Goal: Task Accomplishment & Management: Use online tool/utility

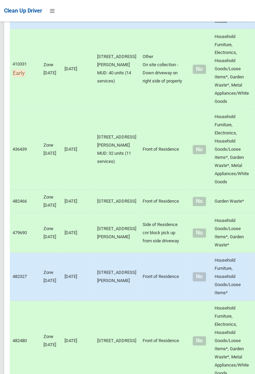
scroll to position [1098, 0]
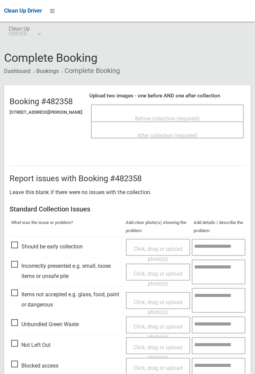
click at [158, 122] on span "Before collection (required)" at bounding box center [167, 118] width 64 height 6
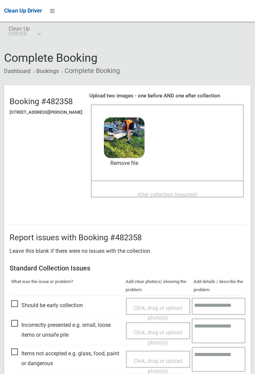
click at [162, 198] on span "After collection (required)" at bounding box center [167, 194] width 60 height 6
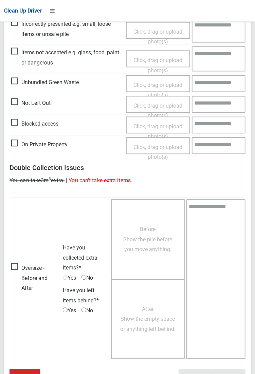
scroll to position [374, 0]
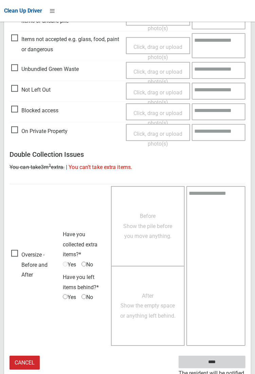
click at [245, 368] on input "****" at bounding box center [211, 362] width 67 height 13
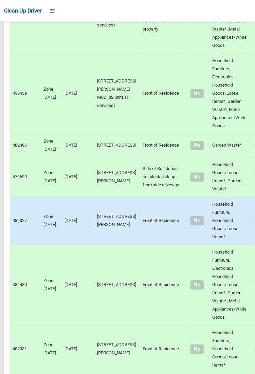
scroll to position [1155, 0]
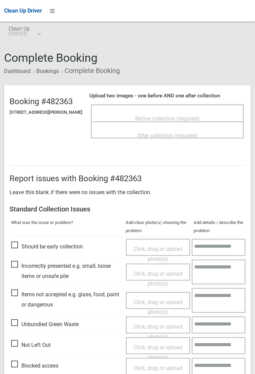
click at [153, 121] on span "Before collection (required)" at bounding box center [167, 118] width 64 height 6
click at [154, 122] on span "Before collection (required)" at bounding box center [167, 118] width 64 height 6
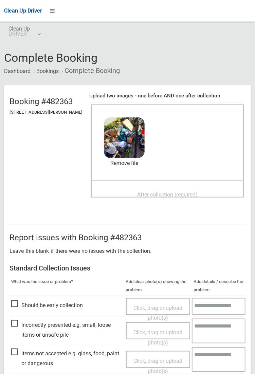
click at [169, 198] on span "After collection (required)" at bounding box center [167, 194] width 60 height 6
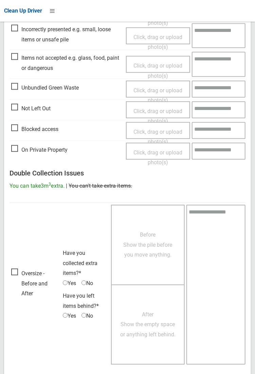
scroll to position [374, 0]
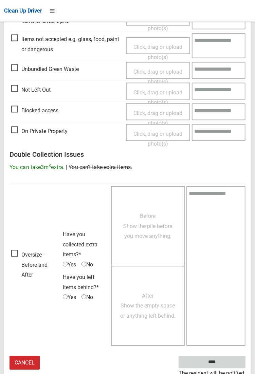
click at [215, 368] on input "****" at bounding box center [211, 362] width 67 height 13
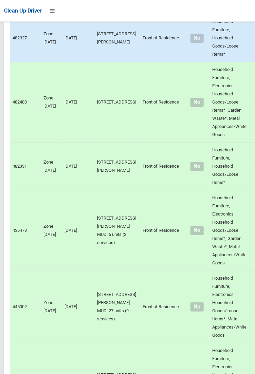
scroll to position [1334, 0]
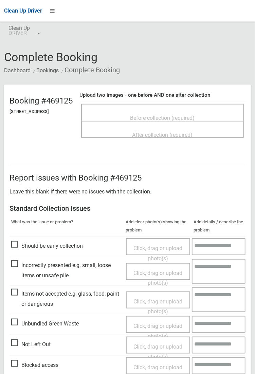
scroll to position [5, 0]
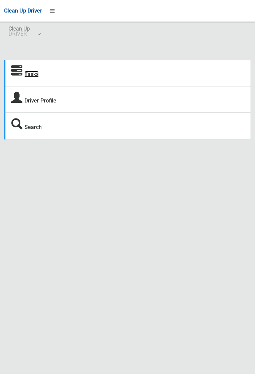
click at [32, 73] on link "Tasks" at bounding box center [31, 74] width 14 height 6
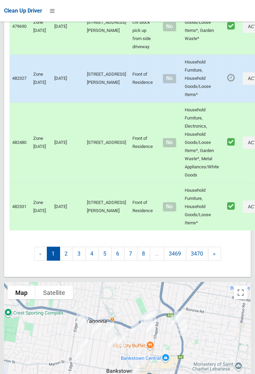
scroll to position [1316, 0]
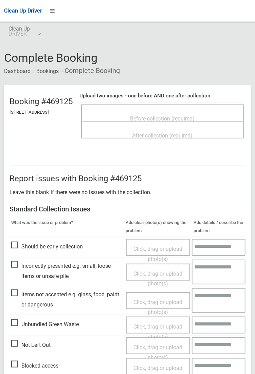
click at [153, 116] on span "Before collection (required)" at bounding box center [162, 118] width 64 height 6
click at [148, 116] on span "Before collection (required)" at bounding box center [162, 118] width 64 height 6
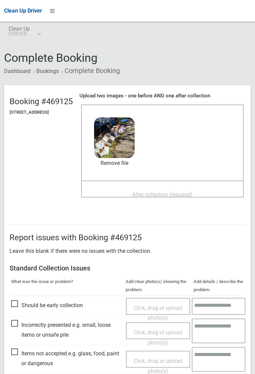
click at [155, 198] on span "After collection (required)" at bounding box center [162, 194] width 60 height 6
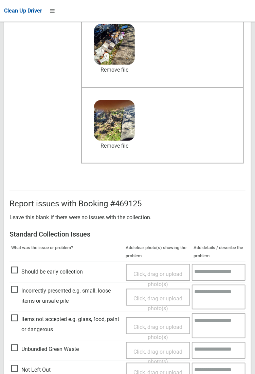
scroll to position [163, 0]
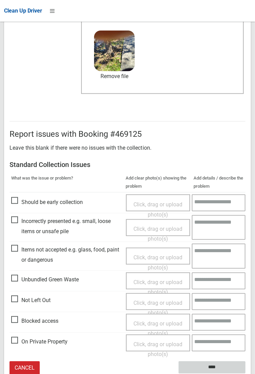
click at [245, 374] on input "****" at bounding box center [211, 367] width 67 height 13
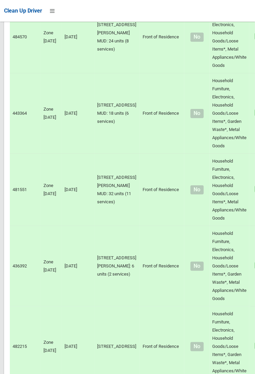
scroll to position [2203, 0]
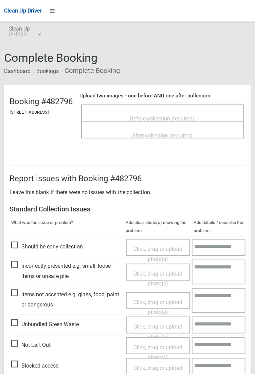
click at [150, 116] on span "Before collection (required)" at bounding box center [162, 118] width 64 height 6
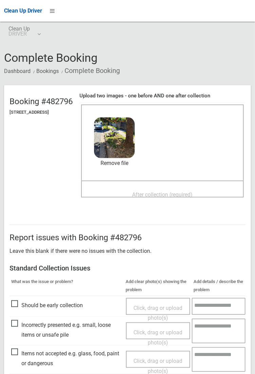
click at [156, 198] on span "After collection (required)" at bounding box center [162, 194] width 60 height 6
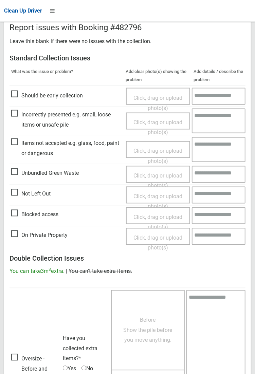
scroll to position [368, 0]
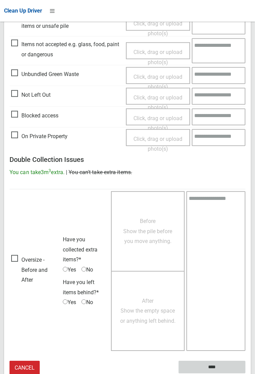
click at [215, 369] on input "****" at bounding box center [211, 367] width 67 height 13
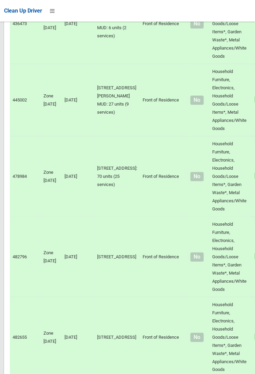
scroll to position [1546, 0]
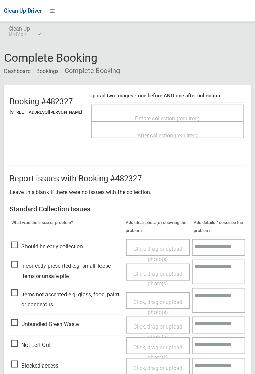
click at [147, 116] on span "Before collection (required)" at bounding box center [167, 118] width 64 height 6
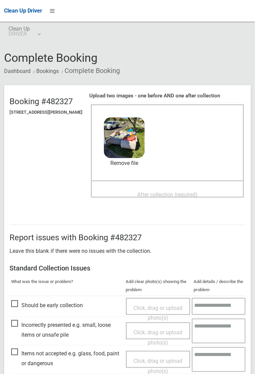
click at [153, 198] on span "After collection (required)" at bounding box center [167, 194] width 60 height 6
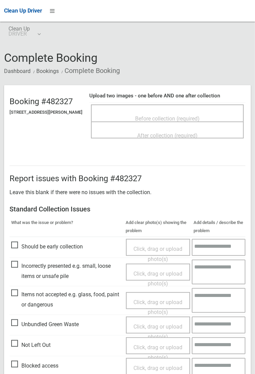
click at [150, 119] on span "Before collection (required)" at bounding box center [167, 118] width 64 height 6
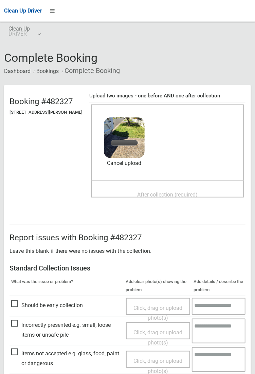
click at [157, 195] on span "After collection (required)" at bounding box center [167, 194] width 60 height 6
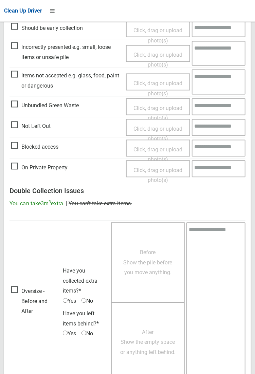
scroll to position [368, 0]
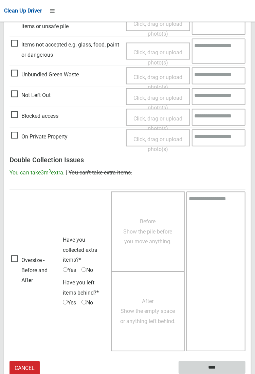
click at [245, 374] on input "****" at bounding box center [211, 367] width 67 height 13
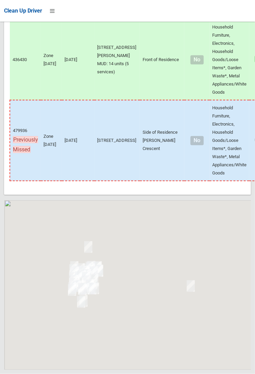
scroll to position [4301, 0]
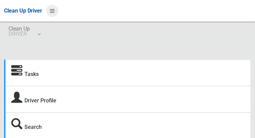
click at [52, 14] on icon at bounding box center [52, 11] width 5 height 12
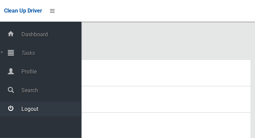
click at [14, 114] on icon at bounding box center [11, 109] width 6 height 14
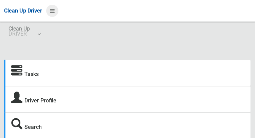
click at [50, 13] on icon at bounding box center [52, 11] width 5 height 12
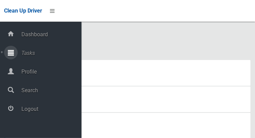
click at [14, 56] on icon at bounding box center [11, 53] width 6 height 14
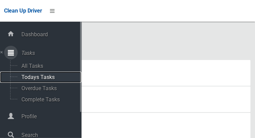
click at [26, 79] on span "Todays Tasks" at bounding box center [47, 77] width 56 height 6
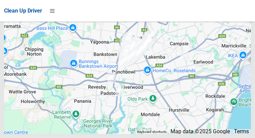
scroll to position [3938, 0]
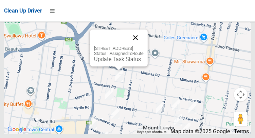
click at [144, 46] on button "Close" at bounding box center [135, 38] width 16 height 16
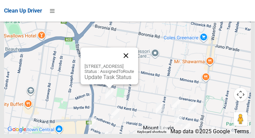
click at [134, 64] on button "Close" at bounding box center [126, 56] width 16 height 16
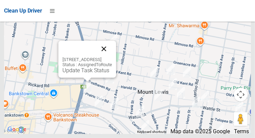
click at [112, 57] on button "Close" at bounding box center [104, 49] width 16 height 16
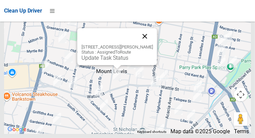
click at [149, 44] on button "Close" at bounding box center [144, 36] width 16 height 16
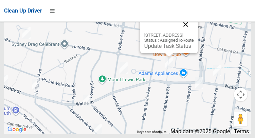
click at [194, 33] on button "Close" at bounding box center [185, 24] width 16 height 16
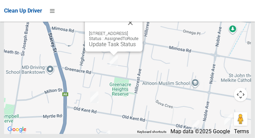
click at [103, 52] on div "3/143 Greenacre Road, GREENACRE NSW 2190 Status : AssignedToRoute Update Task S…" at bounding box center [114, 33] width 58 height 37
click at [106, 48] on link "Update Task Status" at bounding box center [112, 44] width 47 height 6
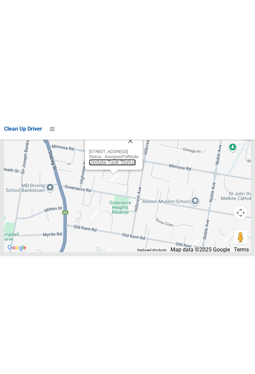
scroll to position [3717, 0]
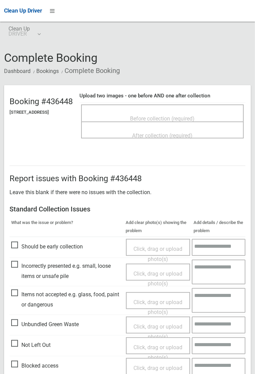
click at [156, 119] on span "Before collection (required)" at bounding box center [162, 118] width 64 height 6
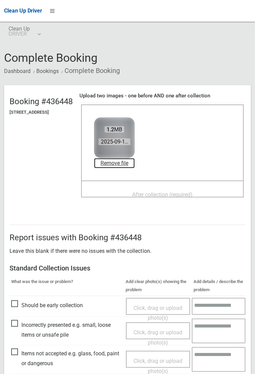
click at [135, 166] on link "Remove file" at bounding box center [114, 163] width 41 height 10
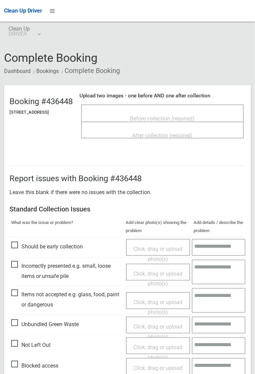
click at [158, 116] on span "Before collection (required)" at bounding box center [162, 118] width 64 height 6
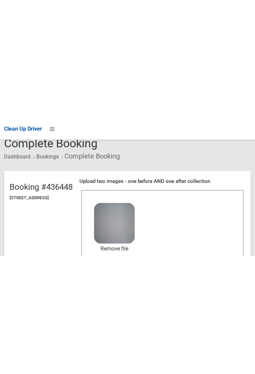
scroll to position [37, 0]
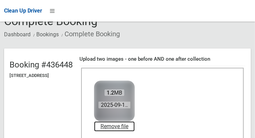
click at [135, 129] on link "Remove file" at bounding box center [114, 126] width 41 height 10
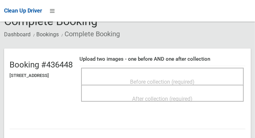
click at [184, 79] on span "Before collection (required)" at bounding box center [162, 82] width 64 height 6
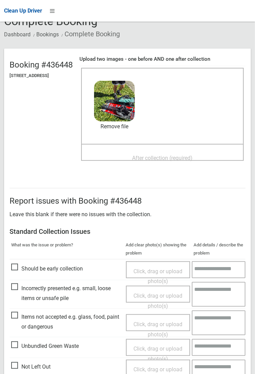
click at [159, 158] on span "After collection (required)" at bounding box center [162, 158] width 60 height 6
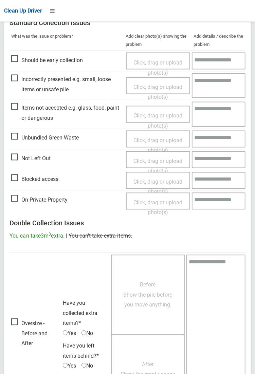
scroll to position [368, 0]
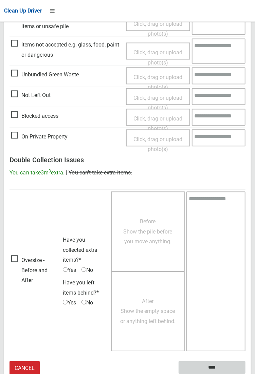
click at [218, 369] on input "****" at bounding box center [211, 367] width 67 height 13
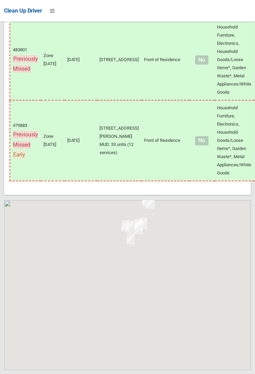
scroll to position [3693, 0]
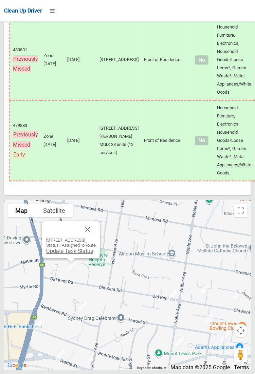
click at [60, 254] on link "Update Task Status" at bounding box center [69, 251] width 47 height 6
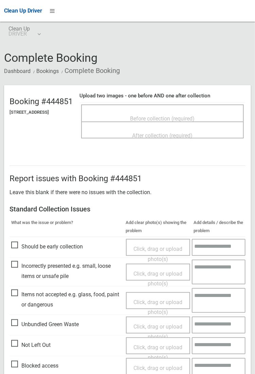
click at [155, 120] on span "Before collection (required)" at bounding box center [162, 118] width 64 height 6
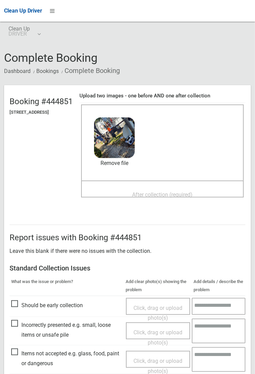
click at [156, 196] on span "After collection (required)" at bounding box center [162, 194] width 60 height 6
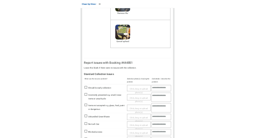
scroll to position [163, 0]
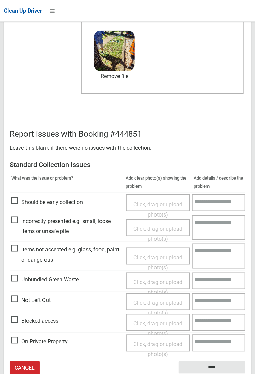
click at [18, 246] on span "Items not accepted e.g. glass, food, paint or dangerous" at bounding box center [66, 255] width 111 height 20
click at [155, 265] on span "Click, drag or upload photo(s)" at bounding box center [157, 263] width 49 height 17
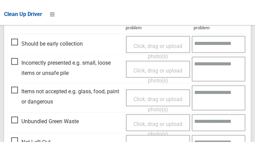
scroll to position [330, 0]
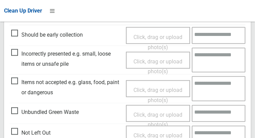
click at [162, 92] on span "Click, drag or upload photo(s)" at bounding box center [157, 95] width 49 height 17
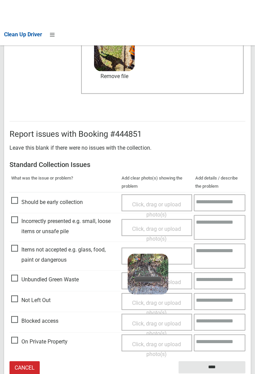
scroll to position [163, 0]
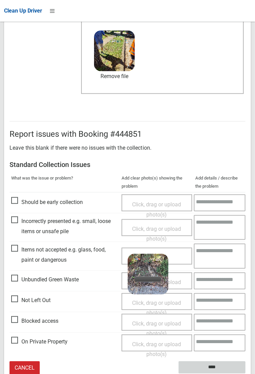
click at [245, 374] on input "****" at bounding box center [211, 367] width 67 height 13
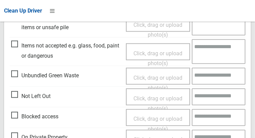
scroll to position [260, 0]
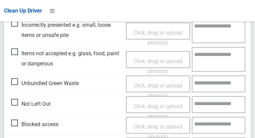
click at [14, 55] on span "Items not accepted e.g. glass, food, paint or dangerous" at bounding box center [66, 59] width 111 height 20
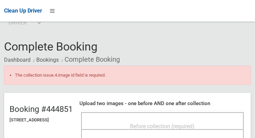
scroll to position [22, 0]
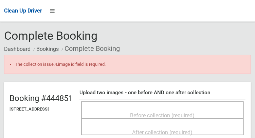
click at [161, 113] on span "Before collection (required)" at bounding box center [162, 115] width 64 height 6
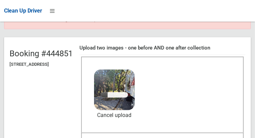
scroll to position [69, 0]
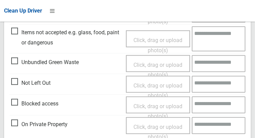
scroll to position [427, 0]
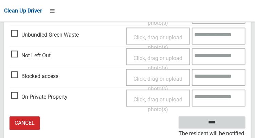
click at [237, 126] on input "****" at bounding box center [211, 123] width 67 height 13
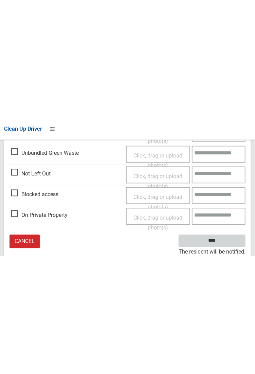
scroll to position [206, 0]
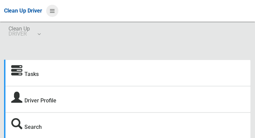
click at [53, 11] on icon at bounding box center [52, 11] width 5 height 12
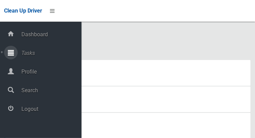
click at [14, 54] on div at bounding box center [11, 53] width 14 height 14
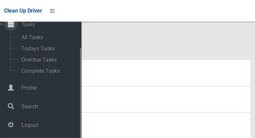
scroll to position [34, 0]
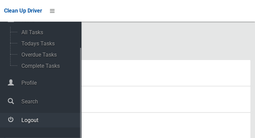
click at [21, 122] on span "Logout" at bounding box center [50, 120] width 62 height 6
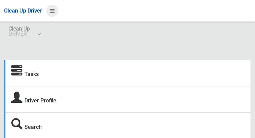
click at [52, 14] on icon at bounding box center [52, 11] width 5 height 12
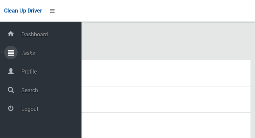
click at [12, 53] on icon at bounding box center [11, 53] width 6 height 14
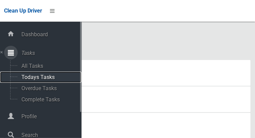
click at [27, 80] on span "Todays Tasks" at bounding box center [47, 77] width 56 height 6
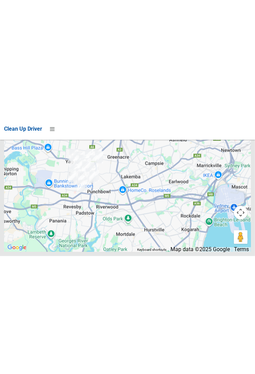
scroll to position [4325, 0]
